Goal: Task Accomplishment & Management: Manage account settings

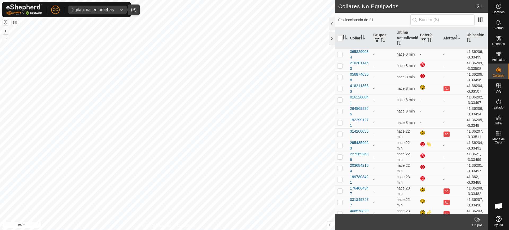
drag, startPoint x: 96, startPoint y: 12, endPoint x: 100, endPoint y: 10, distance: 4.3
click at [96, 12] on span "Digitanimal en pruebas" at bounding box center [92, 10] width 48 height 8
click at [100, 10] on div "Digitanimal en pruebas" at bounding box center [92, 10] width 43 height 4
click at [103, 9] on div "Digitanimal en pruebas" at bounding box center [92, 10] width 43 height 4
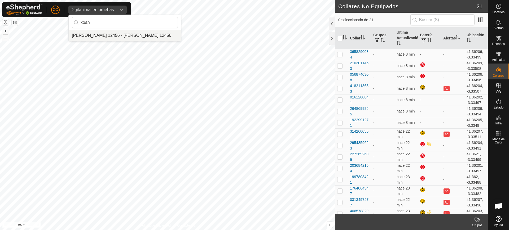
type input "xoan"
click at [117, 40] on li "[PERSON_NAME] 12456 - [PERSON_NAME] 12456" at bounding box center [125, 35] width 112 height 11
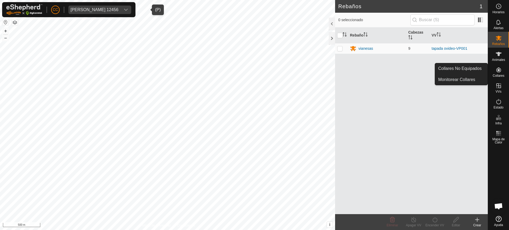
click at [499, 69] on icon at bounding box center [498, 70] width 5 height 5
click at [476, 66] on link "Collares No Equipados" at bounding box center [461, 68] width 52 height 11
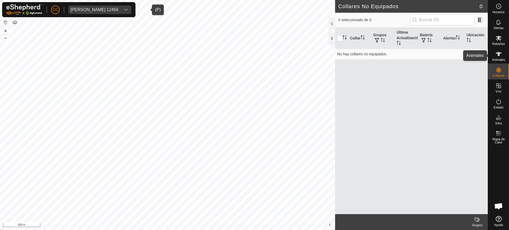
click at [494, 59] on span "Animales" at bounding box center [498, 59] width 13 height 3
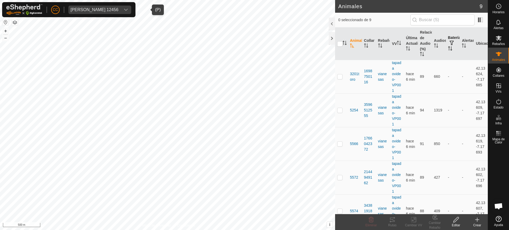
click at [449, 48] on icon "Activar para ordenar" at bounding box center [449, 48] width 1 height 4
click at [448, 48] on icon "Activar para ordenar" at bounding box center [450, 48] width 4 height 4
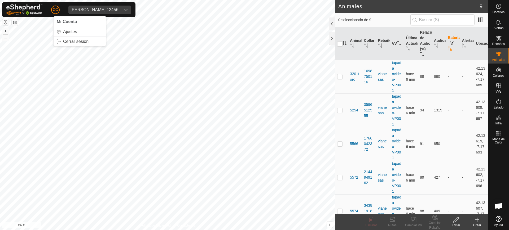
click at [51, 11] on div "CC" at bounding box center [55, 10] width 8 height 8
click at [77, 45] on link "Cerrar sesión" at bounding box center [80, 41] width 52 height 8
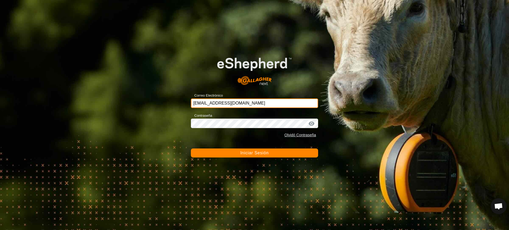
drag, startPoint x: 275, startPoint y: 99, endPoint x: 244, endPoint y: 103, distance: 31.3
click at [244, 103] on input "[EMAIL_ADDRESS][DOMAIN_NAME]" at bounding box center [254, 104] width 127 height 10
drag, startPoint x: 244, startPoint y: 103, endPoint x: 169, endPoint y: 101, distance: 75.3
click at [169, 101] on div "Correo Electrónico [EMAIL_ADDRESS][DOMAIN_NAME] Contraseña Olvidó Contraseña In…" at bounding box center [254, 115] width 509 height 230
type input "[EMAIL_ADDRESS][DOMAIN_NAME]"
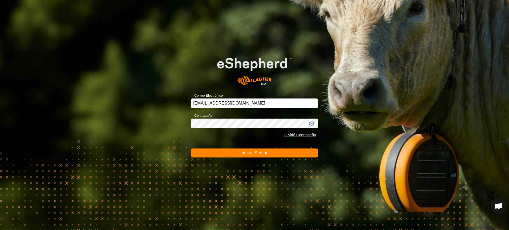
click at [239, 151] on button "Iniciar Sesión" at bounding box center [254, 153] width 127 height 9
